Goal: Task Accomplishment & Management: Manage account settings

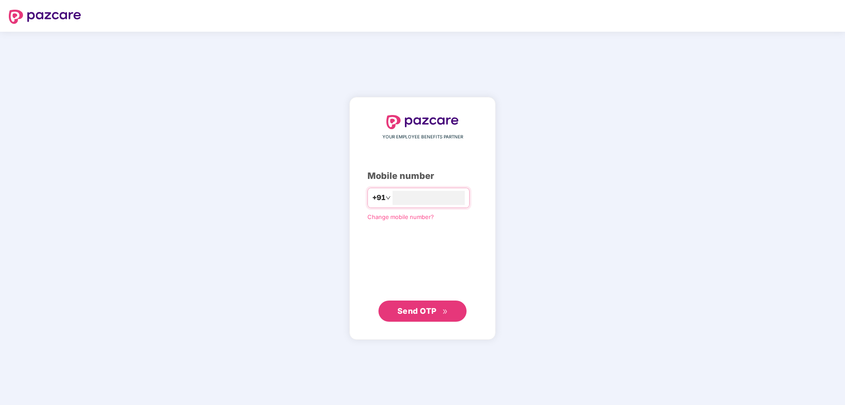
type input "**********"
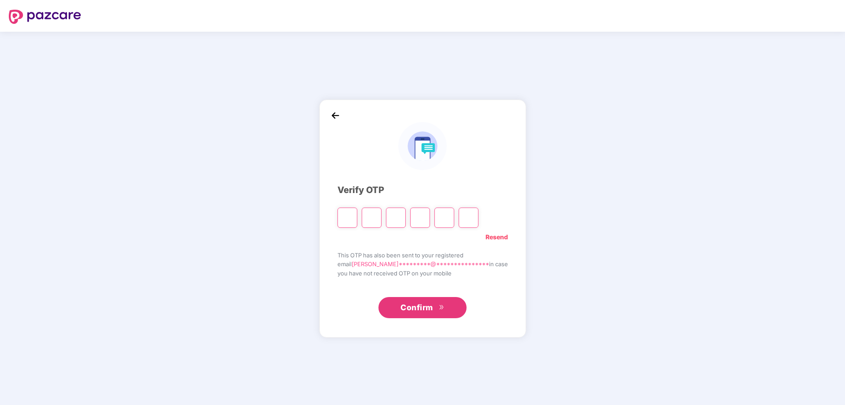
type input "*"
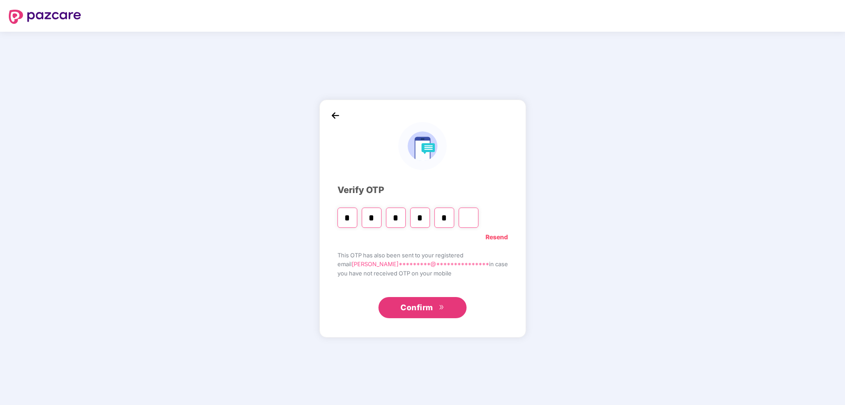
type input "*"
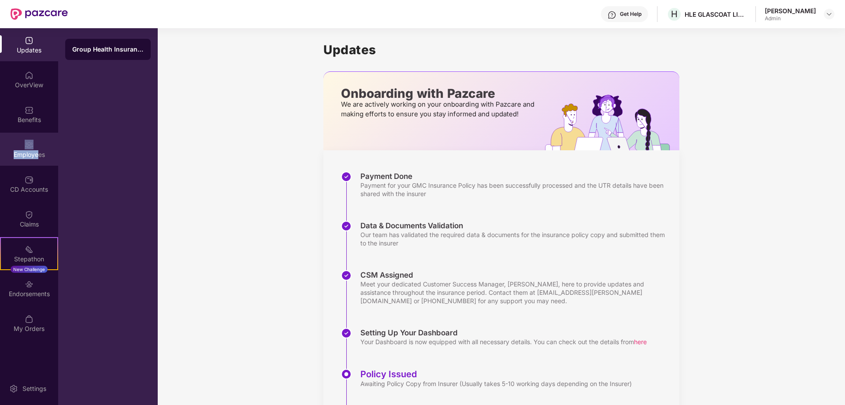
click at [36, 147] on div "Employees" at bounding box center [29, 149] width 58 height 33
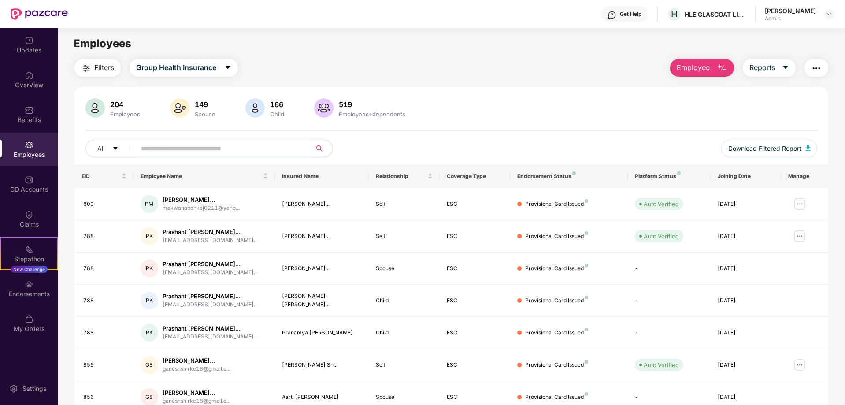
click at [818, 71] on img "button" at bounding box center [816, 68] width 11 height 11
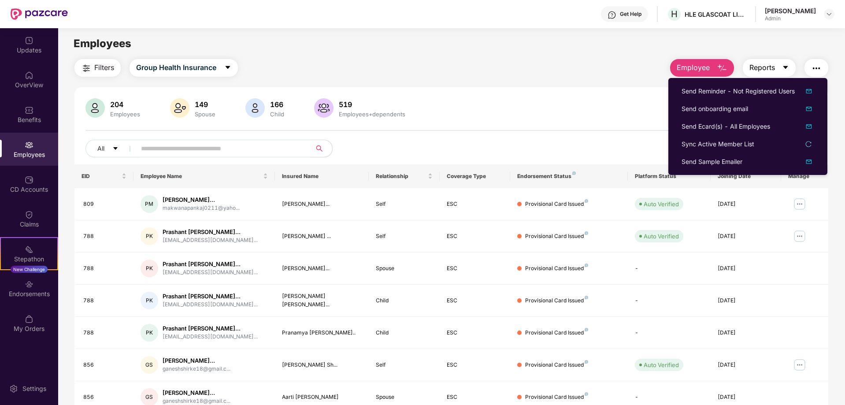
click at [779, 68] on button "Reports" at bounding box center [769, 68] width 53 height 18
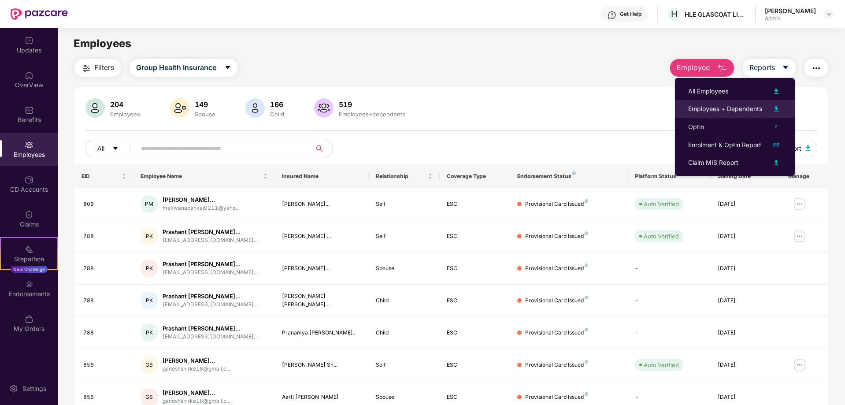
click at [778, 106] on img at bounding box center [776, 109] width 11 height 11
